Goal: Information Seeking & Learning: Learn about a topic

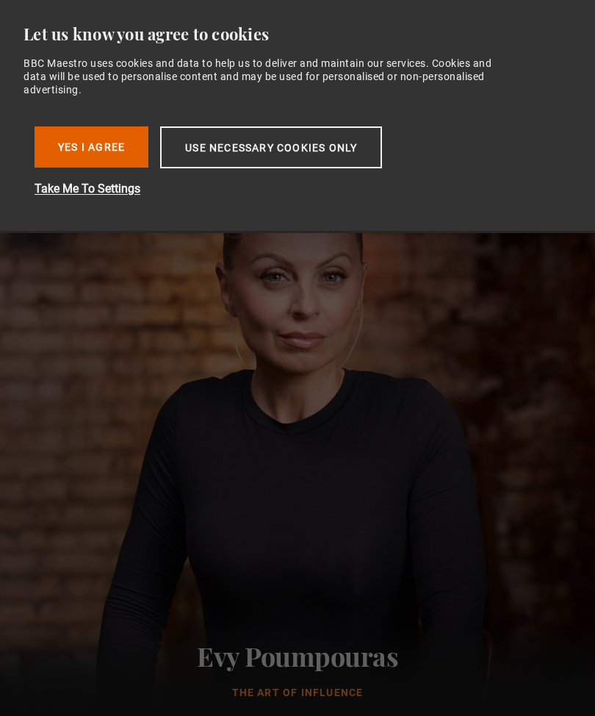
click at [250, 137] on button "Use necessary cookies only" at bounding box center [271, 147] width 222 height 42
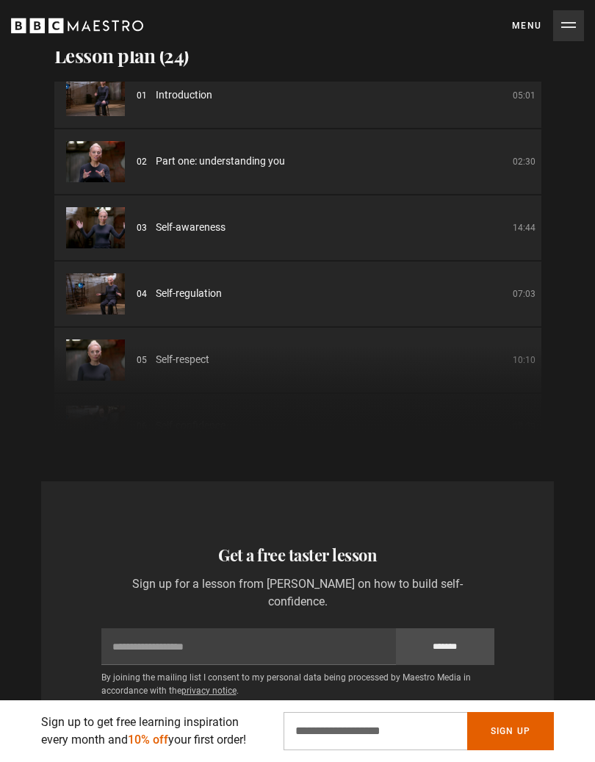
scroll to position [18, 0]
click at [165, 298] on span "Self-regulation" at bounding box center [189, 294] width 66 height 15
click at [139, 309] on li "04 Self-regulation 07:03" at bounding box center [297, 294] width 487 height 65
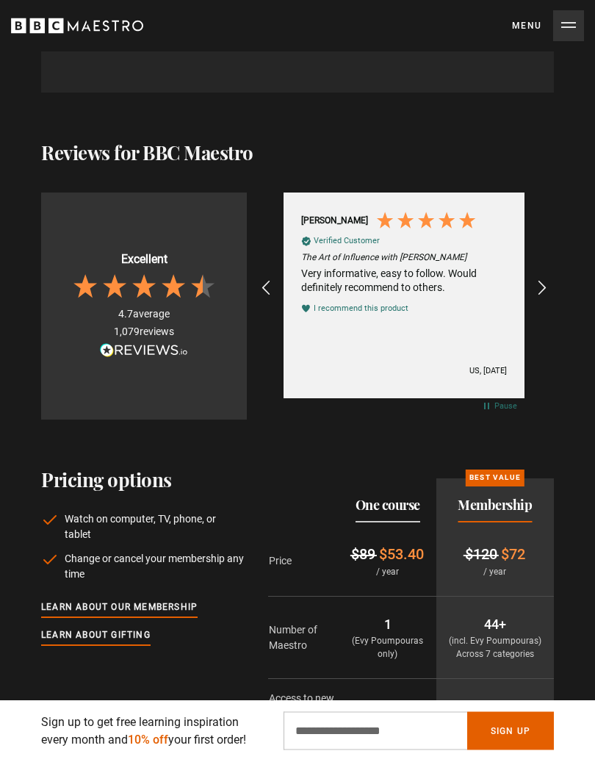
scroll to position [3372, 0]
click at [542, 284] on icon "REVIEWS.io Carousel Scroll Right" at bounding box center [543, 288] width 18 height 18
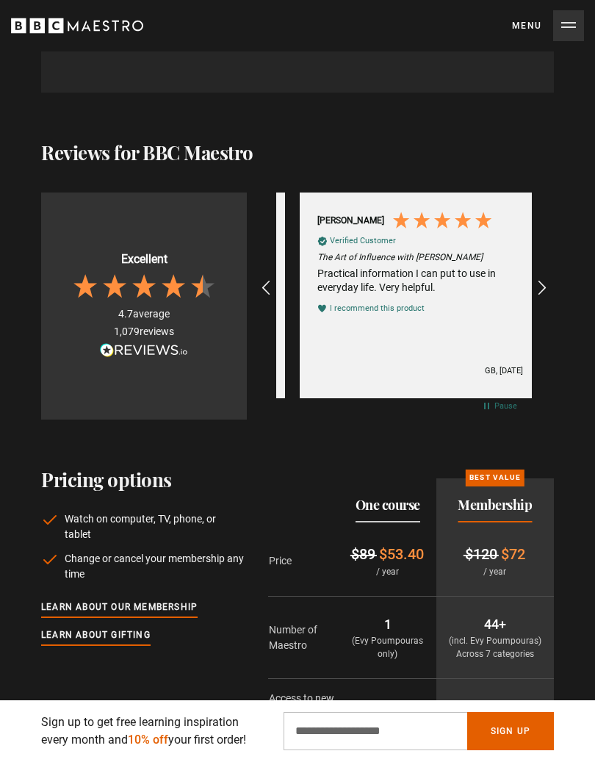
scroll to position [0, 256]
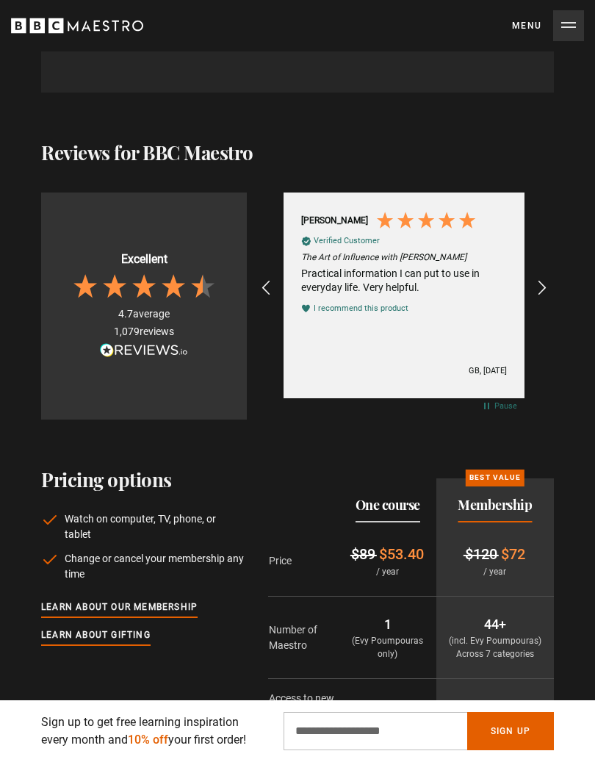
click at [542, 289] on icon "REVIEWS.io Carousel Scroll Right" at bounding box center [543, 288] width 18 height 18
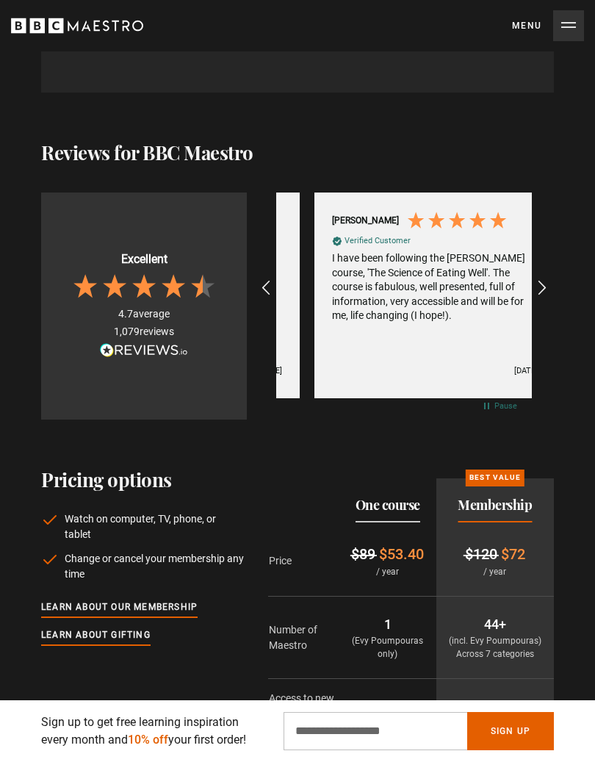
scroll to position [0, 512]
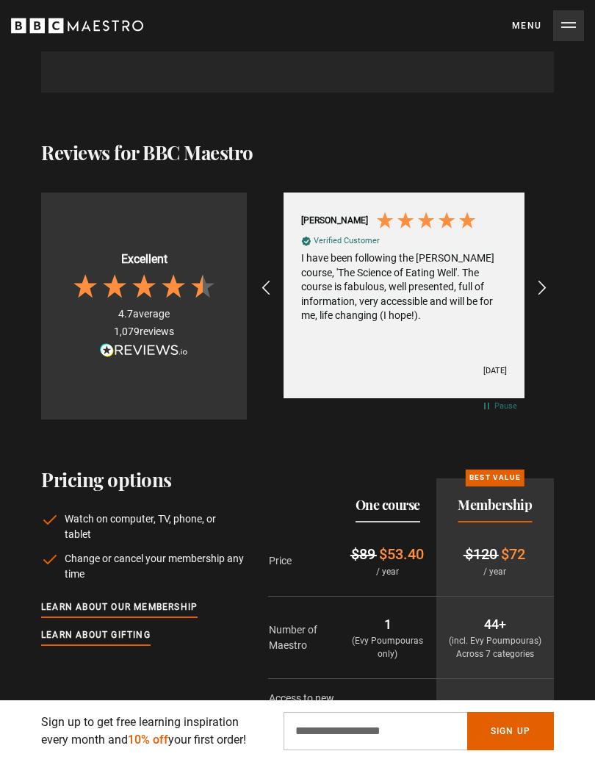
click at [541, 284] on icon "REVIEWS.io Carousel Scroll Right" at bounding box center [543, 288] width 18 height 18
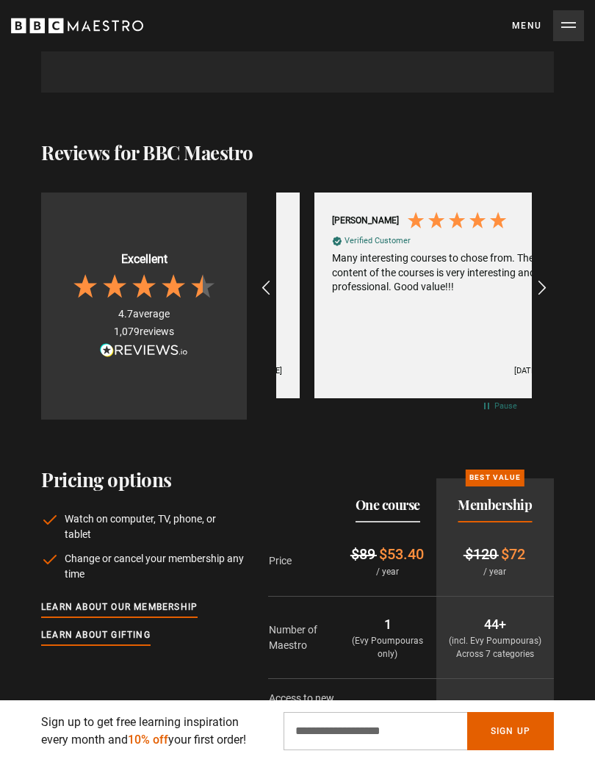
scroll to position [0, 767]
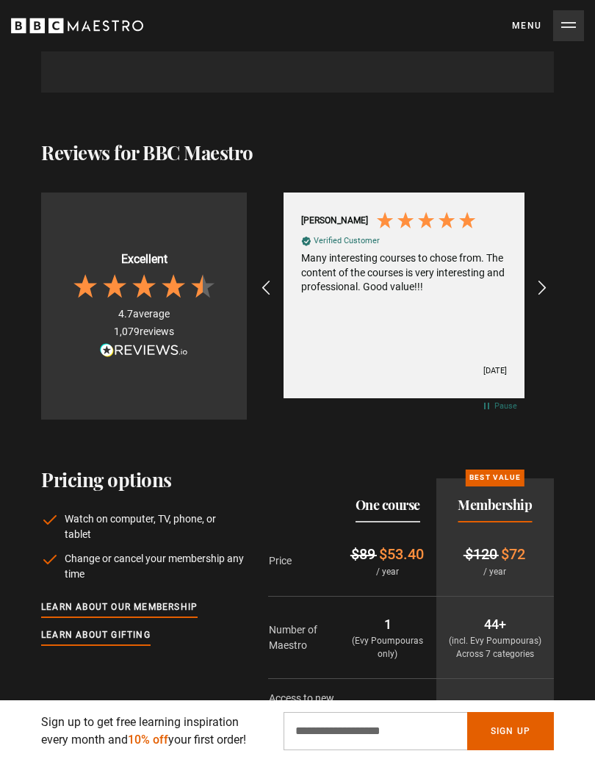
click at [537, 287] on icon "REVIEWS.io Carousel Scroll Right" at bounding box center [543, 288] width 18 height 18
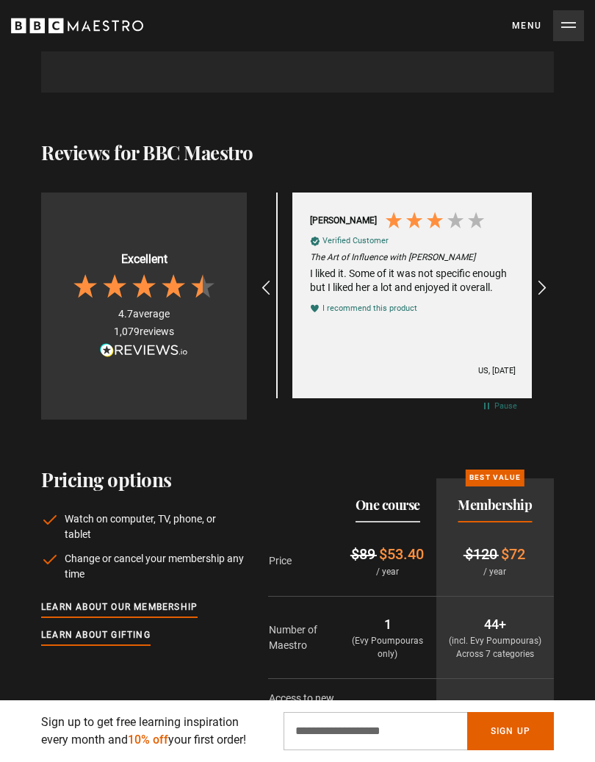
scroll to position [0, 1023]
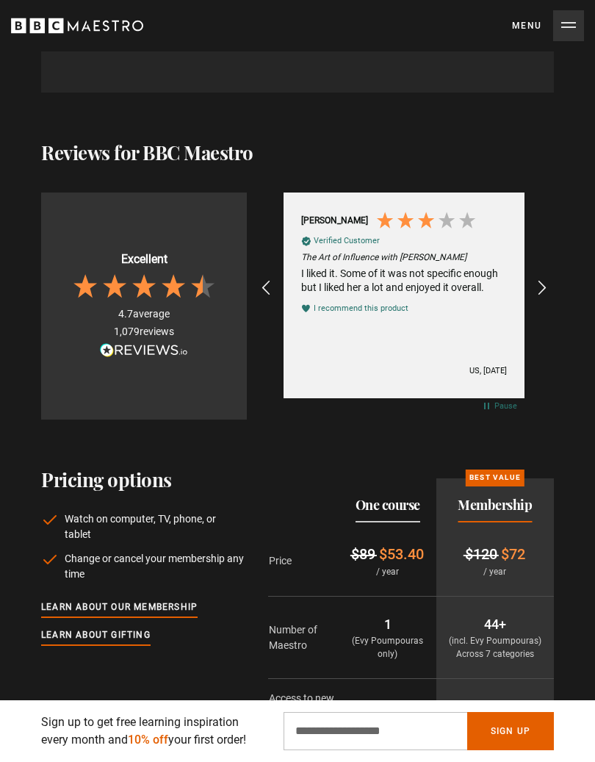
click at [539, 286] on icon "REVIEWS.io Carousel Scroll Right" at bounding box center [543, 288] width 18 height 18
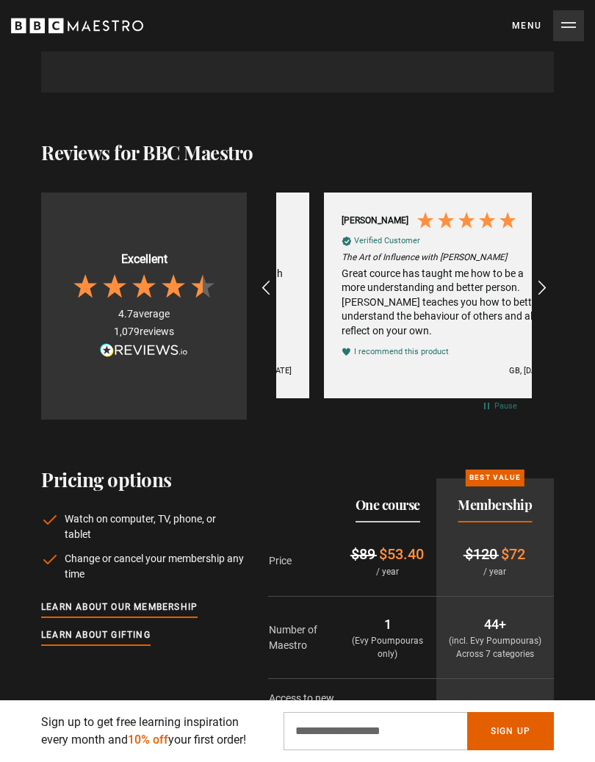
scroll to position [0, 1279]
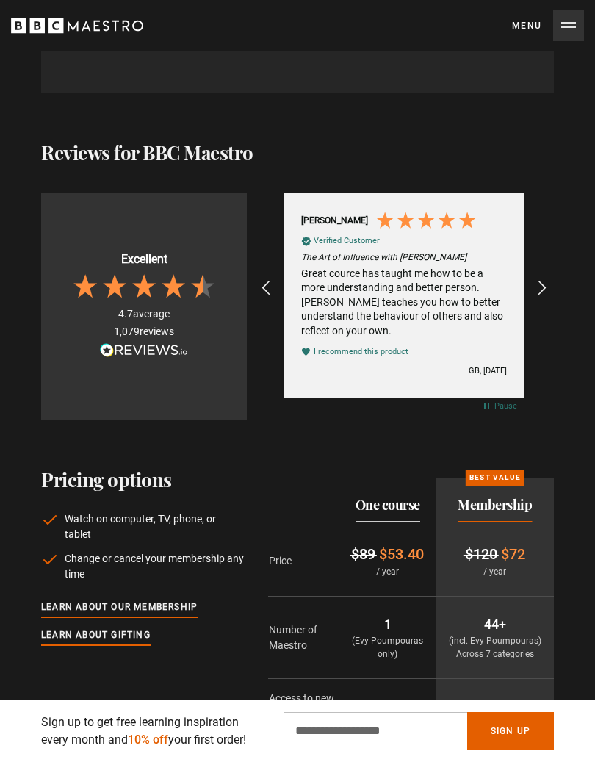
click at [535, 287] on icon "REVIEWS.io Carousel Scroll Right" at bounding box center [543, 288] width 18 height 18
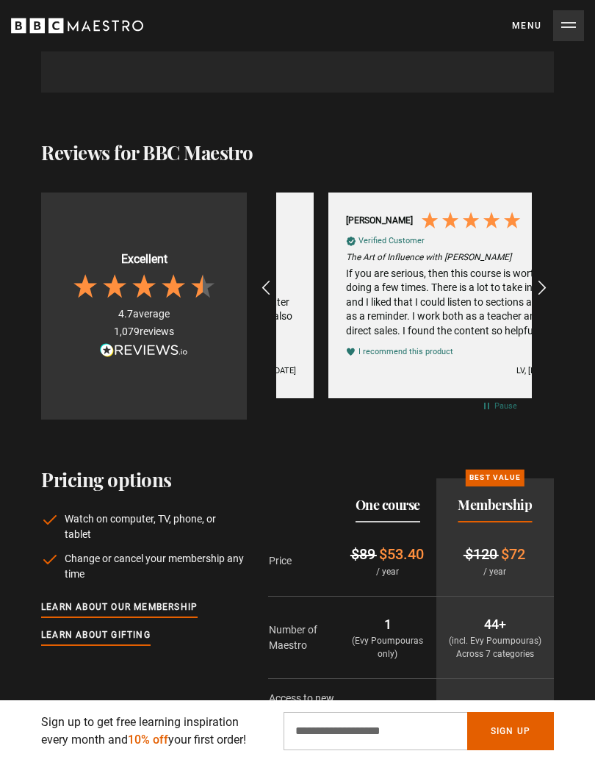
scroll to position [0, 1535]
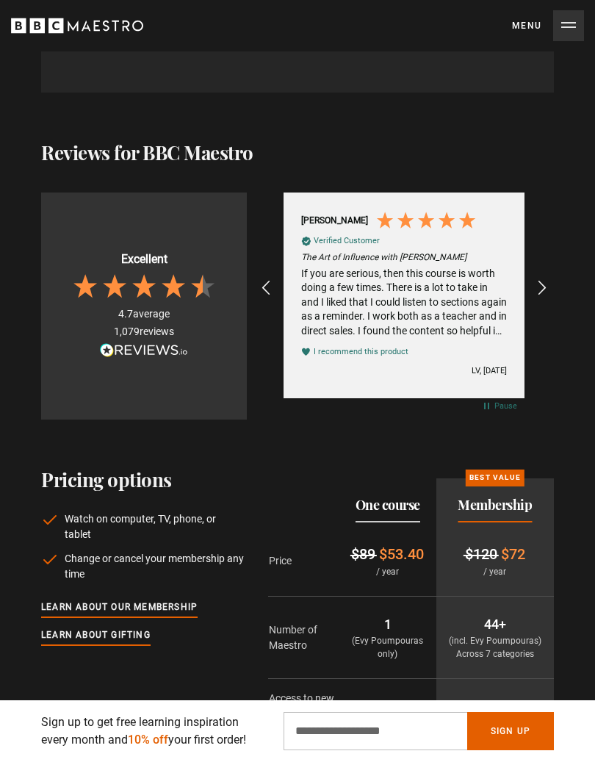
click at [461, 327] on div "If you are serious, then this course is worth doing a few times. There is a lot…" at bounding box center [404, 303] width 206 height 72
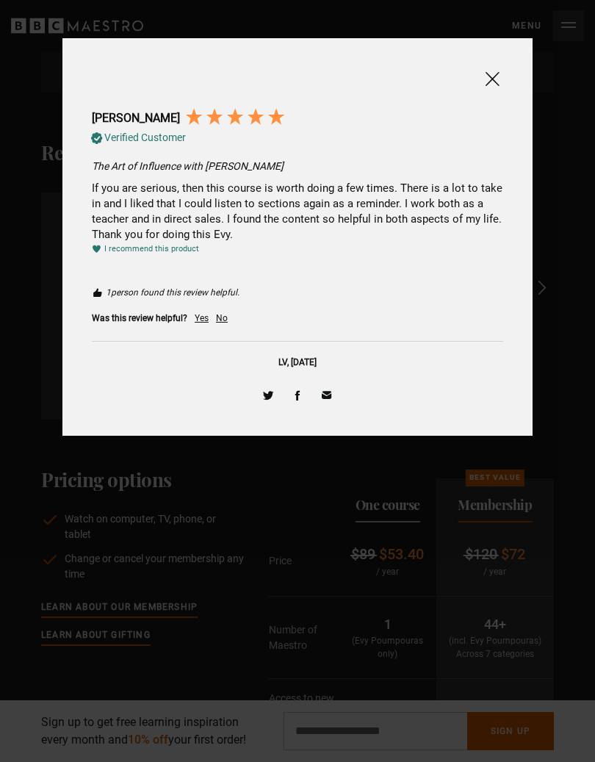
click at [495, 82] on span at bounding box center [493, 79] width 18 height 18
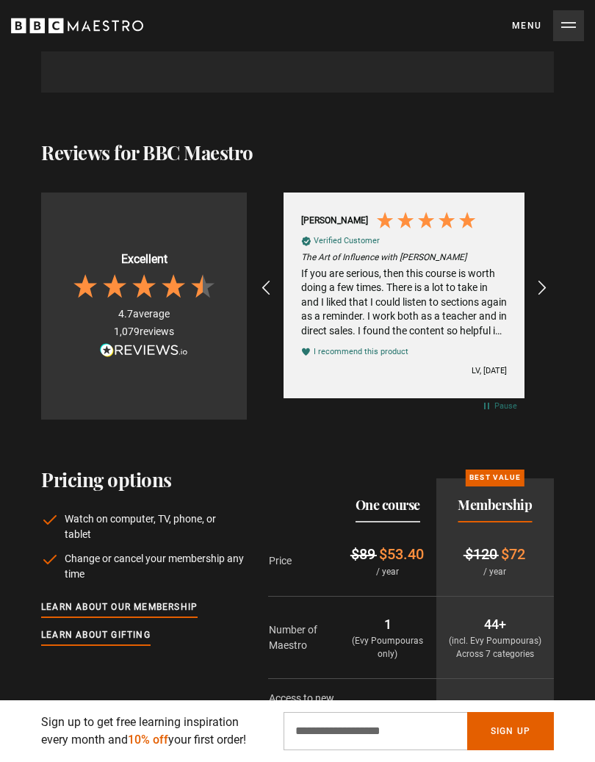
click at [538, 279] on icon "REVIEWS.io Carousel Scroll Right" at bounding box center [543, 288] width 18 height 18
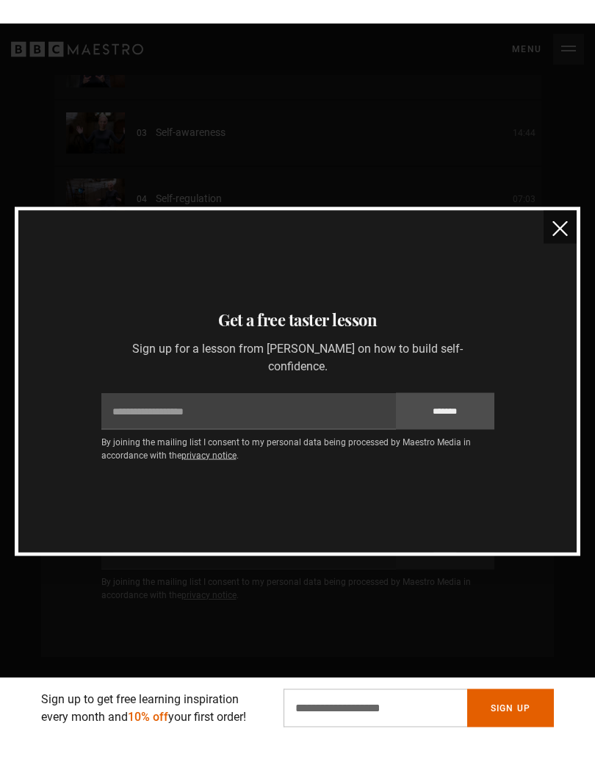
scroll to position [2831, 0]
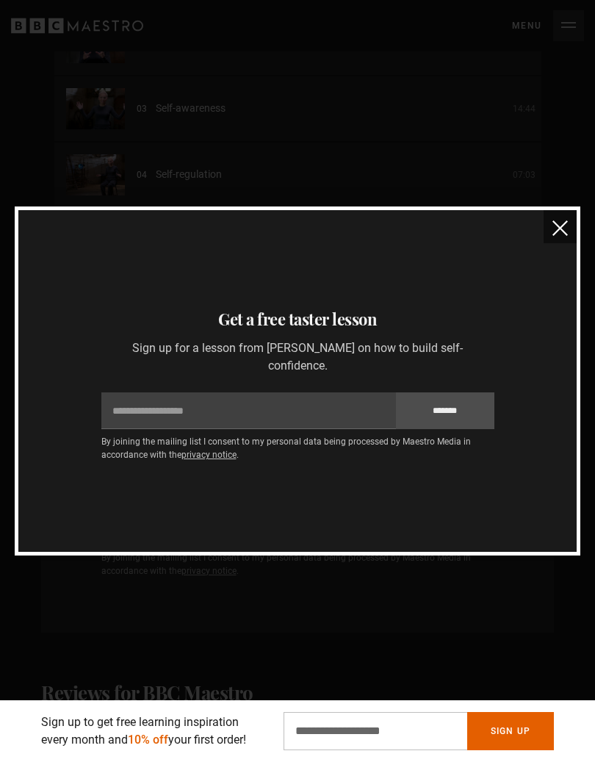
click at [568, 207] on div "Thanks for signing up Check your inbox - your free lesson is on the way! Oops! …" at bounding box center [298, 381] width 566 height 349
click at [559, 221] on img "close" at bounding box center [560, 228] width 15 height 15
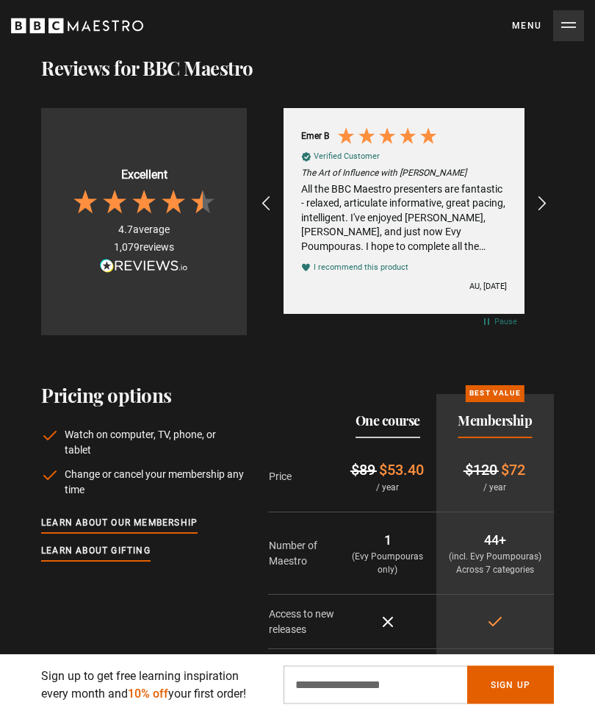
scroll to position [3456, 0]
click at [548, 195] on icon "REVIEWS.io Carousel Scroll Right" at bounding box center [543, 204] width 18 height 18
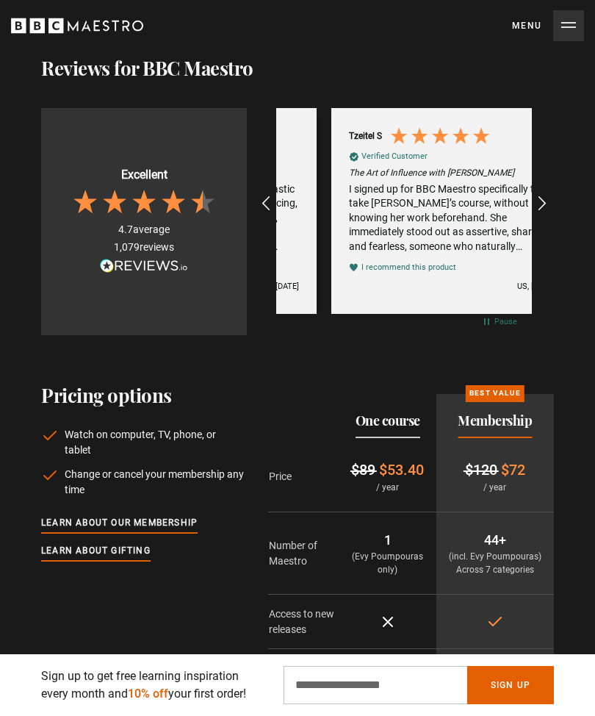
scroll to position [0, 2046]
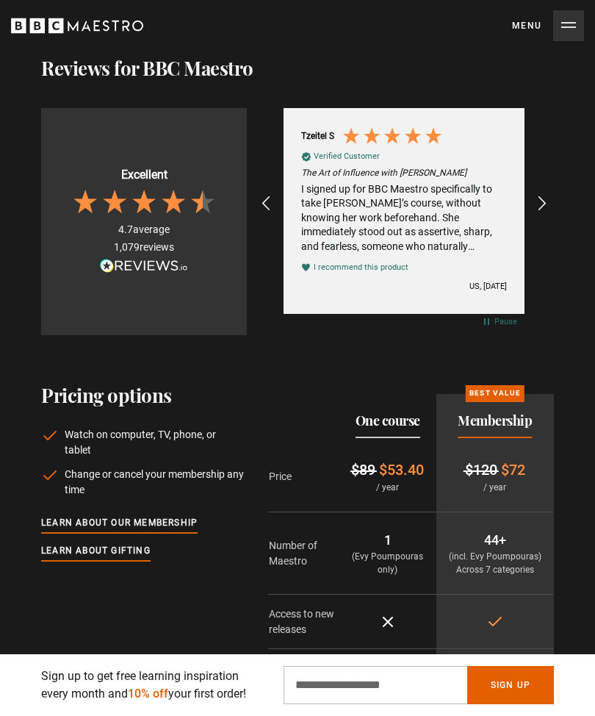
click at [431, 223] on div "I signed up for BBC Maestro specifically to take [PERSON_NAME]’s course, withou…" at bounding box center [404, 218] width 206 height 72
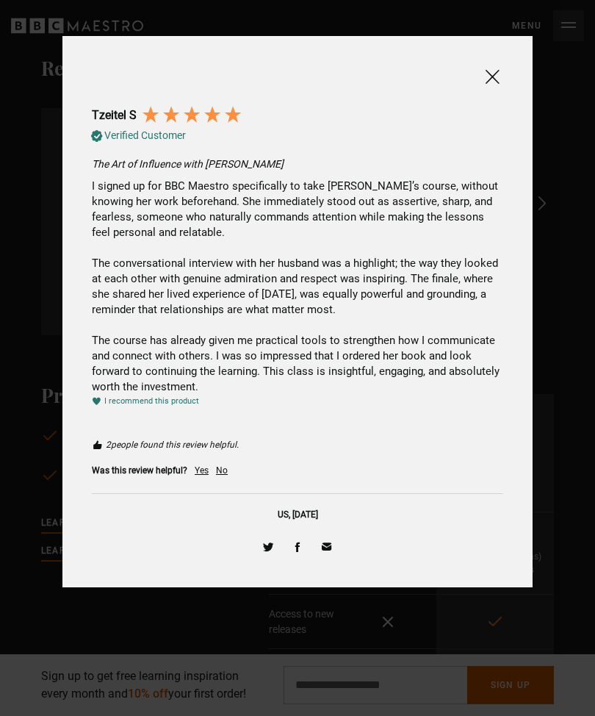
click at [495, 82] on span at bounding box center [493, 77] width 18 height 18
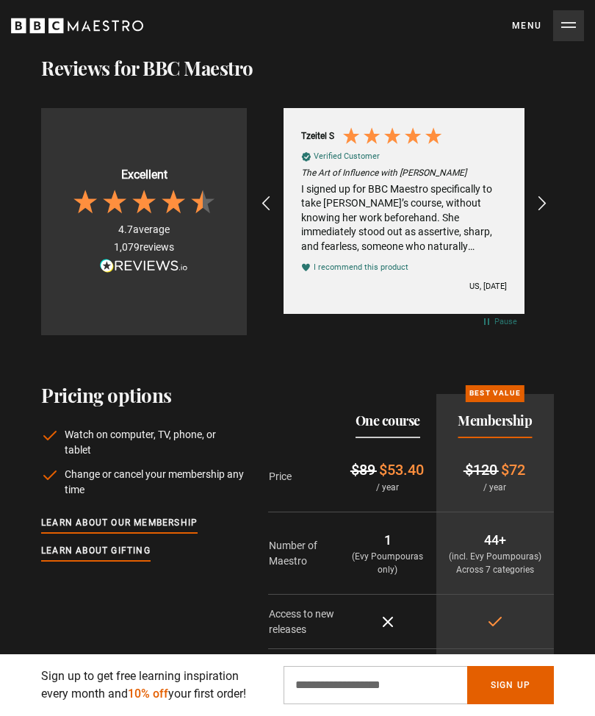
click at [536, 196] on icon "REVIEWS.io Carousel Scroll Right" at bounding box center [543, 204] width 18 height 18
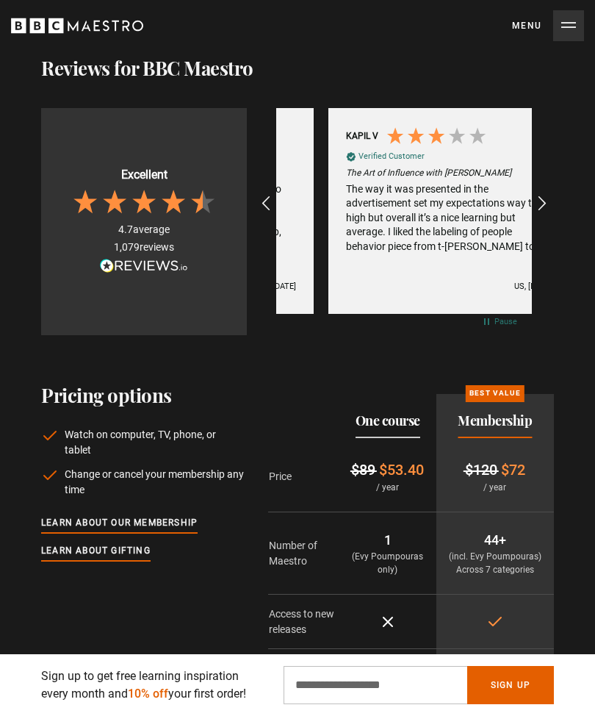
scroll to position [0, 2302]
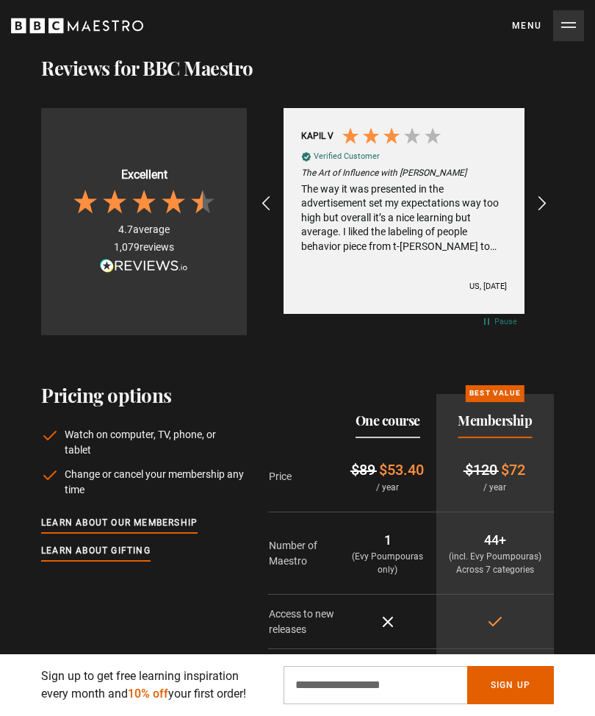
click at [440, 227] on div "The way it was presented in the advertisement set my expectations way too high …" at bounding box center [404, 218] width 206 height 72
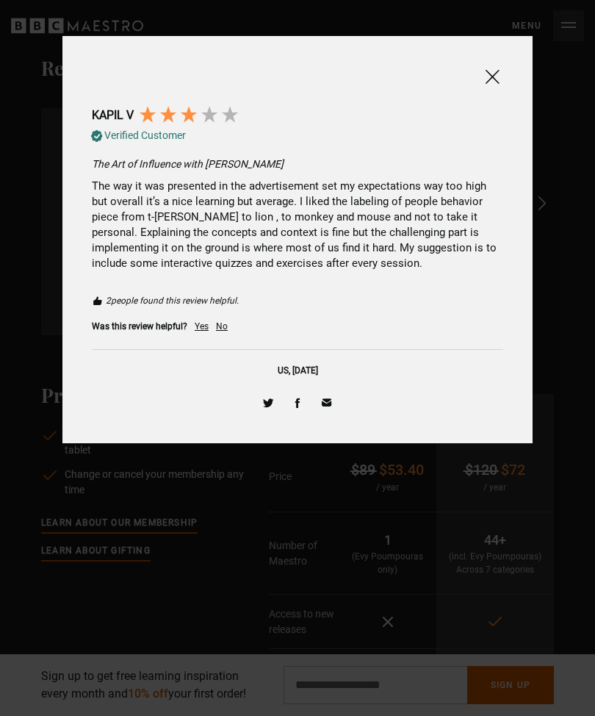
click at [484, 81] on span at bounding box center [493, 77] width 18 height 18
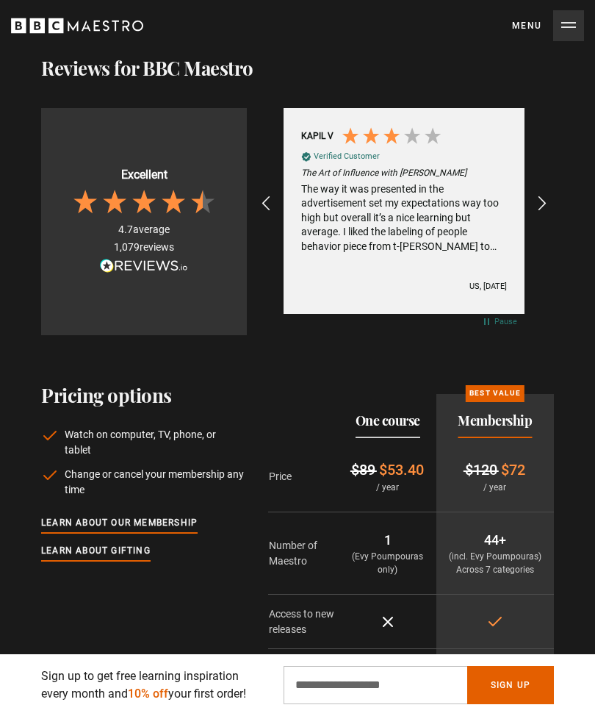
click at [537, 203] on icon "REVIEWS.io Carousel Scroll Right" at bounding box center [543, 204] width 18 height 18
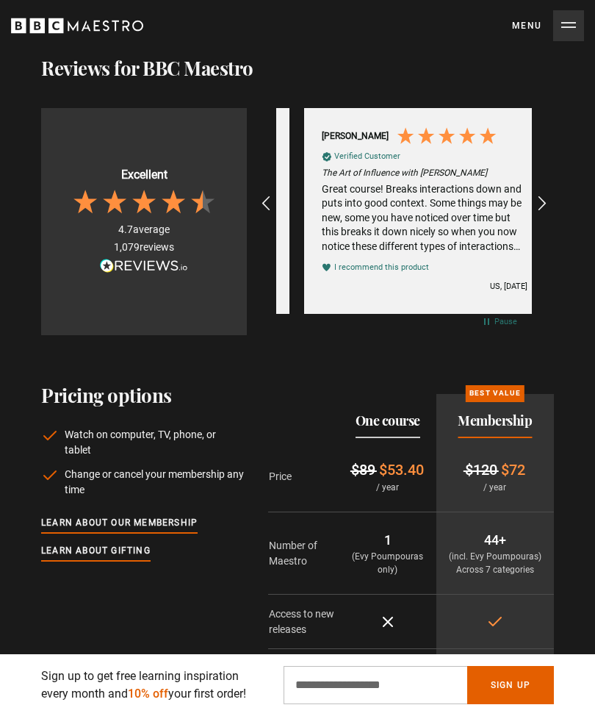
scroll to position [0, 2558]
